Goal: Find specific page/section: Find specific page/section

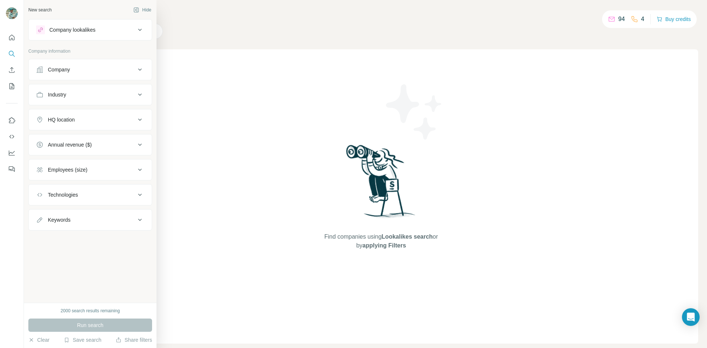
click at [127, 176] on button "Employees (size)" at bounding box center [90, 170] width 123 height 18
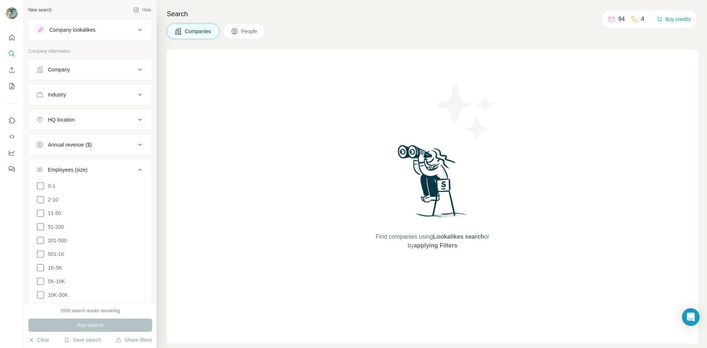
click at [126, 171] on div "Employees (size)" at bounding box center [85, 169] width 99 height 7
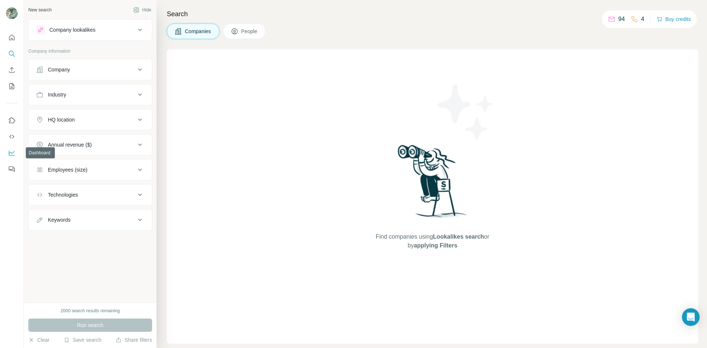
click at [8, 153] on button "Dashboard" at bounding box center [12, 152] width 12 height 13
